Goal: Find specific page/section

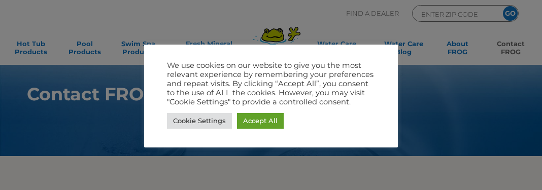
click at [503, 6] on input "GO" at bounding box center [510, 13] width 15 height 15
type input "rate"
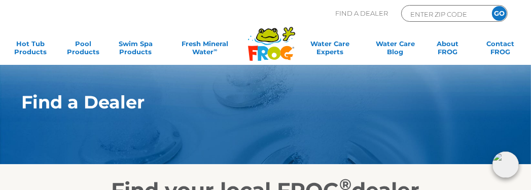
click at [499, 13] on input "GO" at bounding box center [499, 13] width 15 height 15
